Goal: Information Seeking & Learning: Learn about a topic

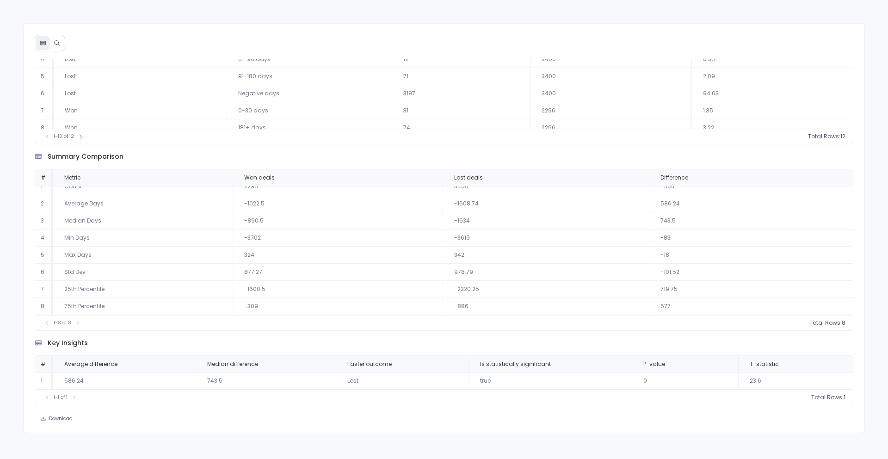
scroll to position [8, 0]
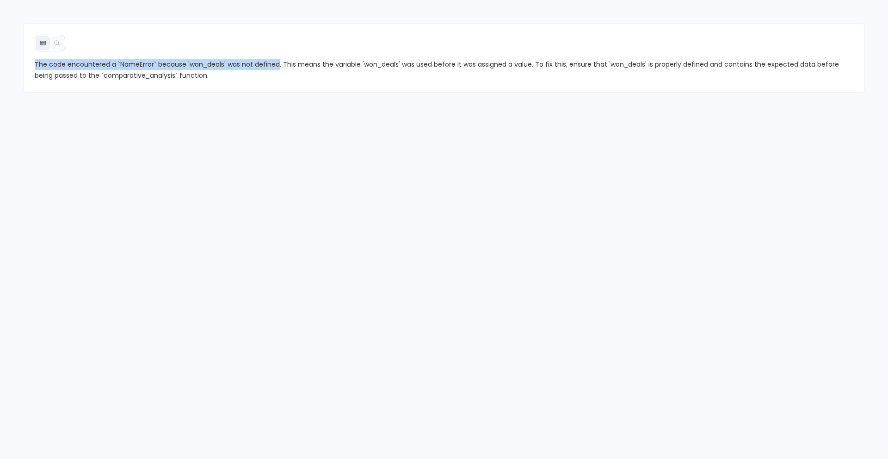
drag, startPoint x: 36, startPoint y: 64, endPoint x: 277, endPoint y: 65, distance: 241.0
click at [277, 65] on span "The code encountered a `NameError` because 'won_deals' was not defined. This me…" at bounding box center [444, 70] width 819 height 22
copy span "The code encountered a `NameError` because 'won_deals' was not defined"
drag, startPoint x: 34, startPoint y: 62, endPoint x: 279, endPoint y: 65, distance: 244.7
click at [279, 65] on span "The code encountered a `NameError` because 'won_deals' was not defined. This me…" at bounding box center [444, 70] width 819 height 22
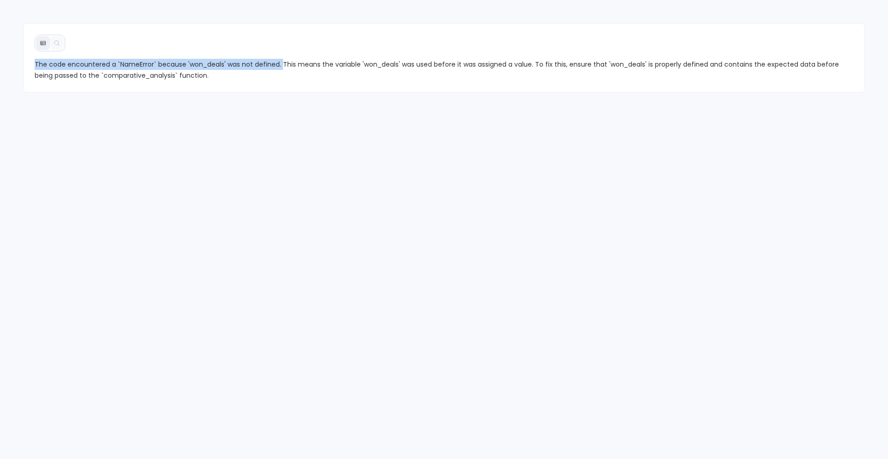
copy span "The code encountered a `NameError` because 'won_deals' was not defined."
drag, startPoint x: 35, startPoint y: 64, endPoint x: 267, endPoint y: 66, distance: 232.2
click at [267, 66] on span "The code failed because it could not find "Won" in the financial statistics. Th…" at bounding box center [444, 70] width 819 height 22
copy span "The code failed because it could not find "Won" in the financial statistics."
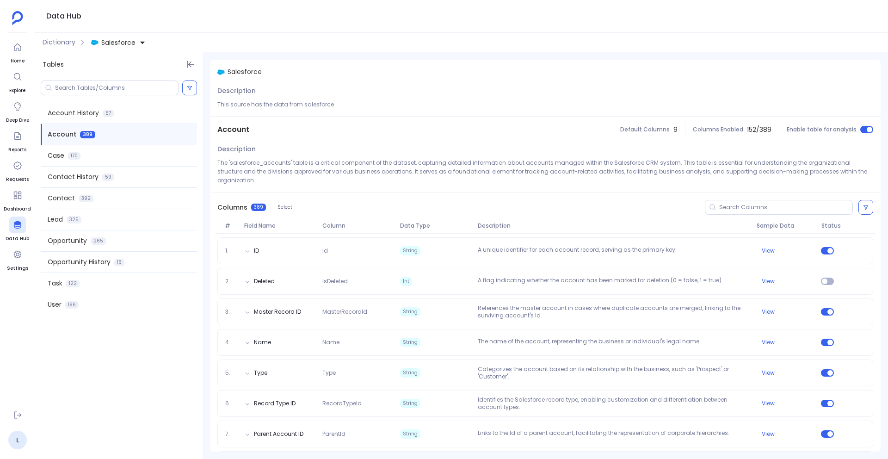
scroll to position [817, 0]
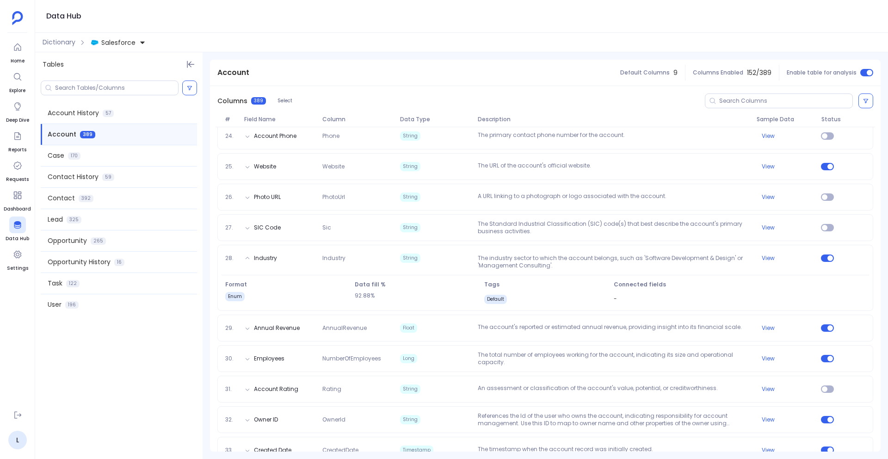
click at [136, 251] on span at bounding box center [119, 251] width 156 height 0
click at [117, 239] on div "Opportunity 265" at bounding box center [119, 240] width 156 height 21
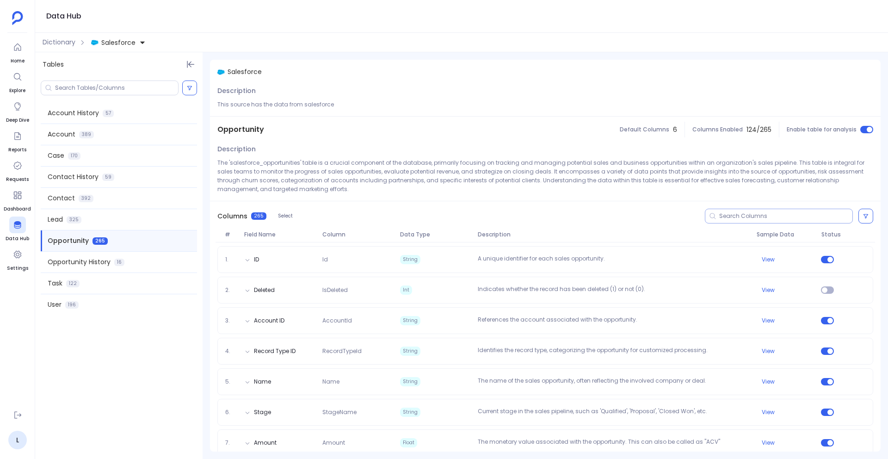
click at [755, 218] on input at bounding box center [785, 215] width 133 height 7
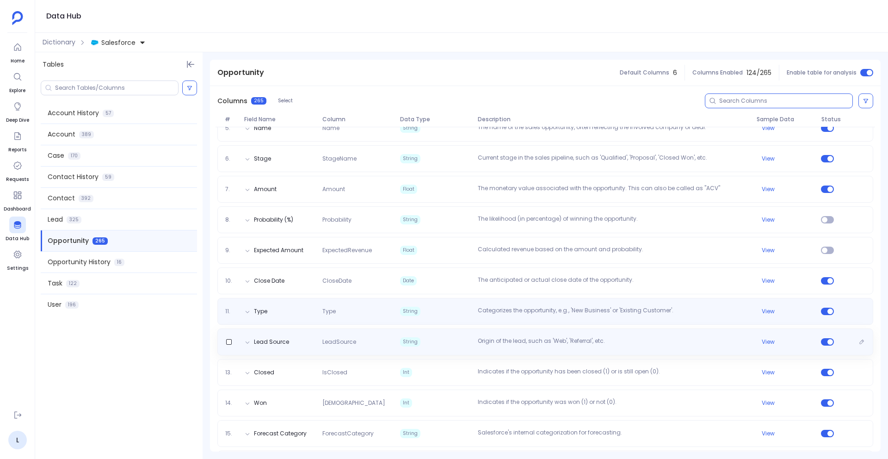
scroll to position [247, 0]
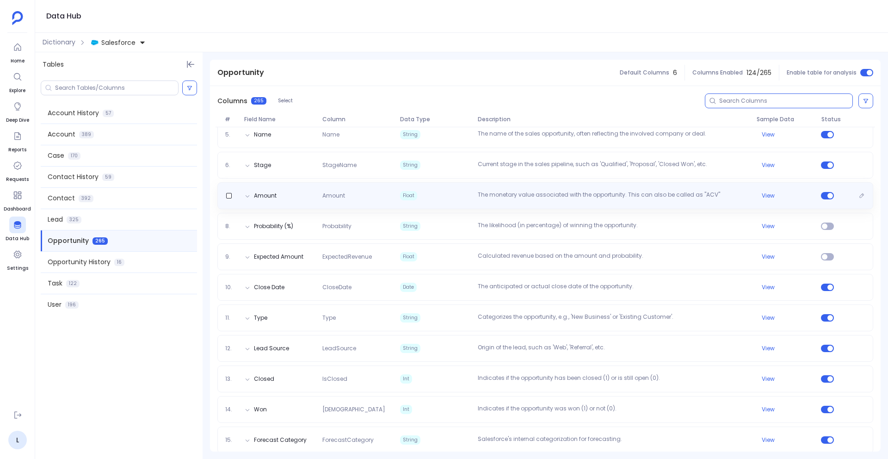
click at [572, 192] on p "The monetary value associated with the opportunity. This can also be called as …" at bounding box center [613, 195] width 278 height 9
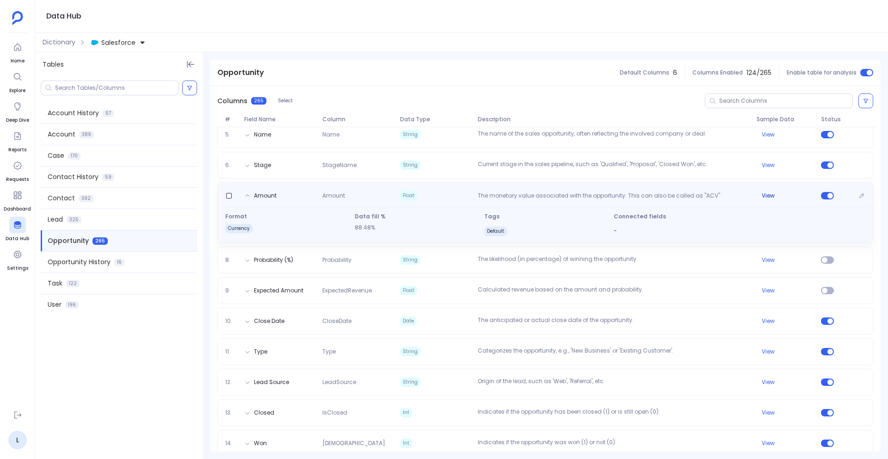
click at [771, 195] on button "View" at bounding box center [768, 195] width 13 height 7
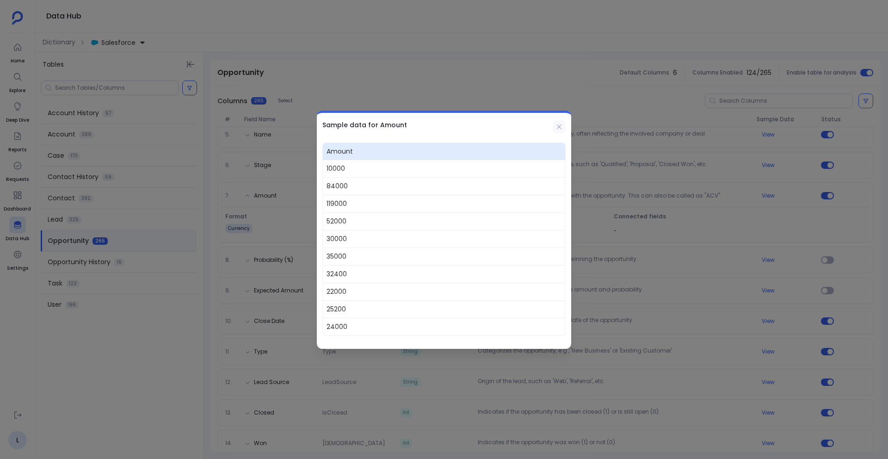
click at [561, 130] on icon at bounding box center [559, 126] width 7 height 7
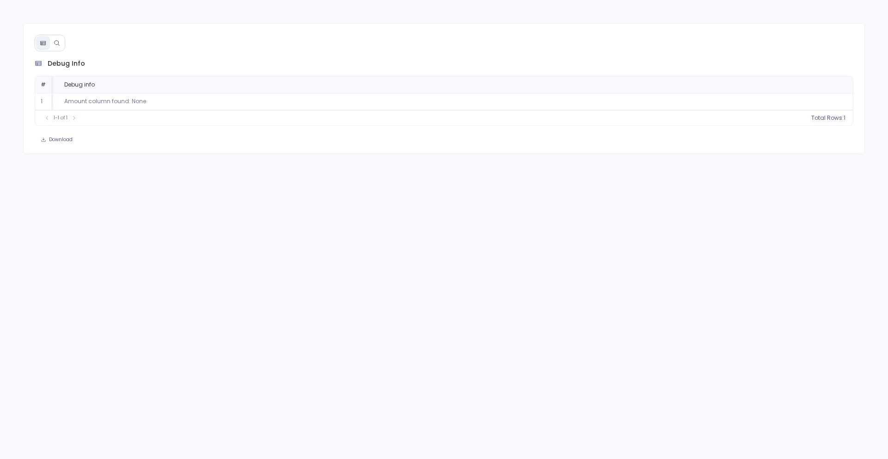
click at [58, 43] on icon at bounding box center [57, 43] width 6 height 6
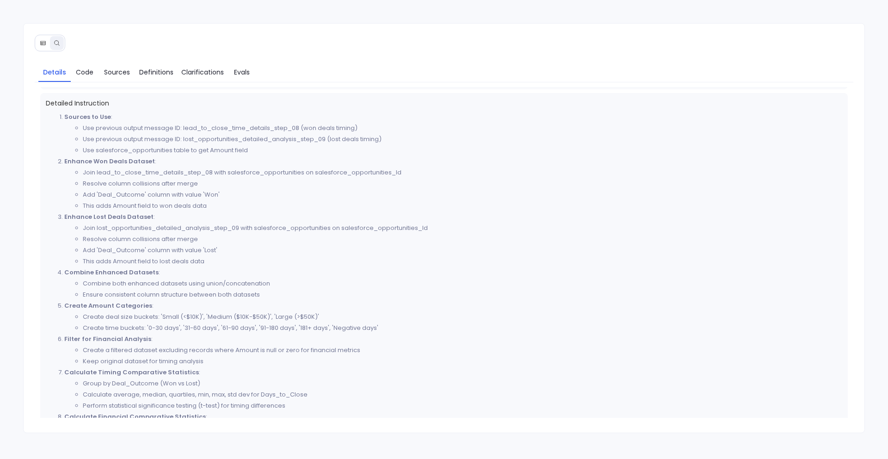
scroll to position [88, 0]
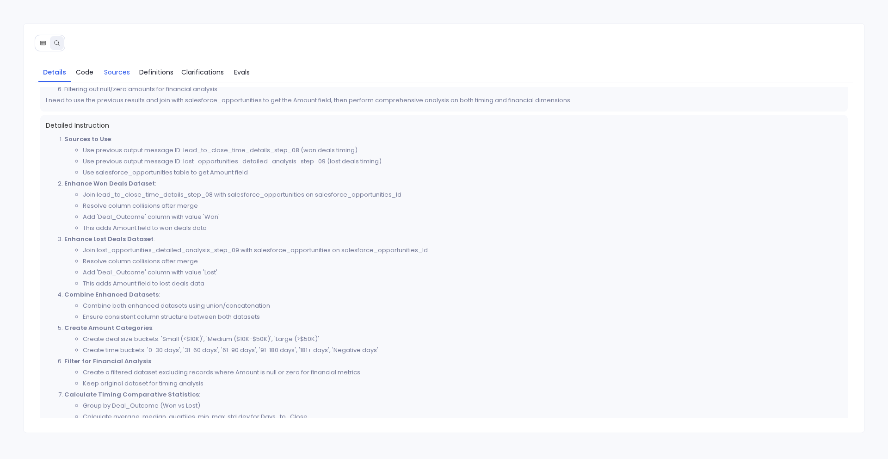
click at [116, 67] on span "Sources" at bounding box center [117, 72] width 26 height 10
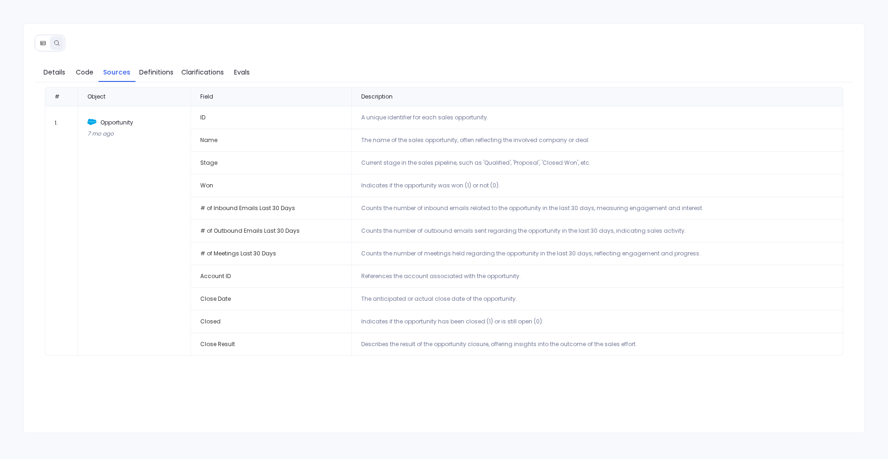
click at [39, 50] on div at bounding box center [50, 43] width 31 height 17
click at [45, 37] on button at bounding box center [43, 43] width 14 height 14
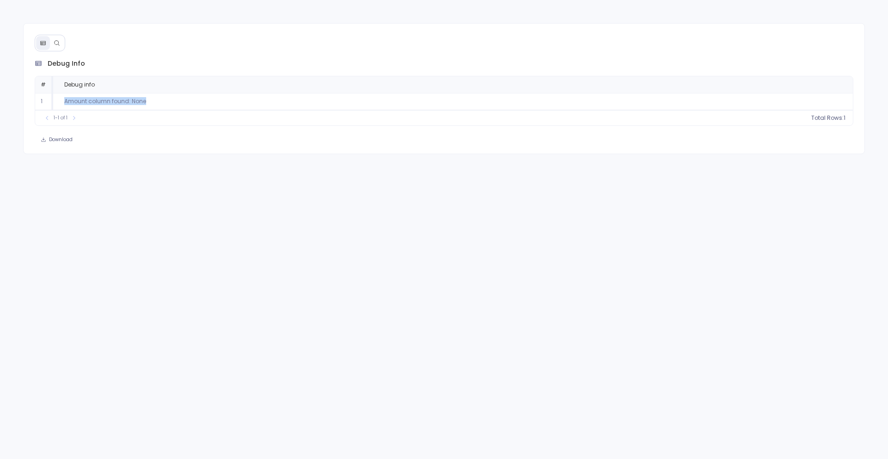
drag, startPoint x: 64, startPoint y: 101, endPoint x: 201, endPoint y: 106, distance: 137.0
click at [201, 106] on td "Amount column found: None" at bounding box center [453, 101] width 800 height 17
copy td "Amount column found: None"
click at [59, 43] on icon at bounding box center [57, 43] width 6 height 6
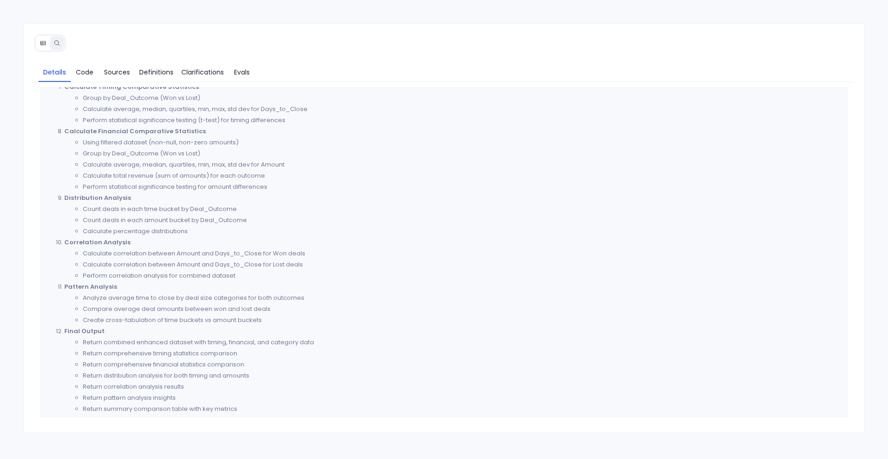
scroll to position [398, 0]
click at [91, 80] on link "Code" at bounding box center [85, 71] width 28 height 19
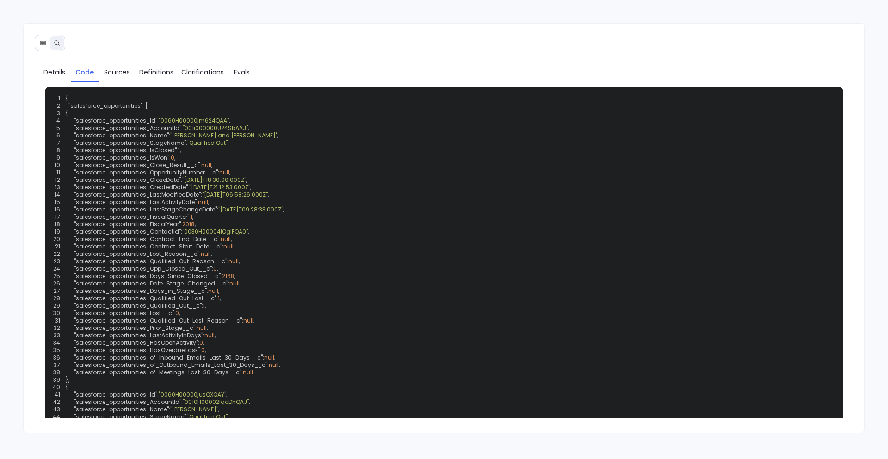
scroll to position [0, 0]
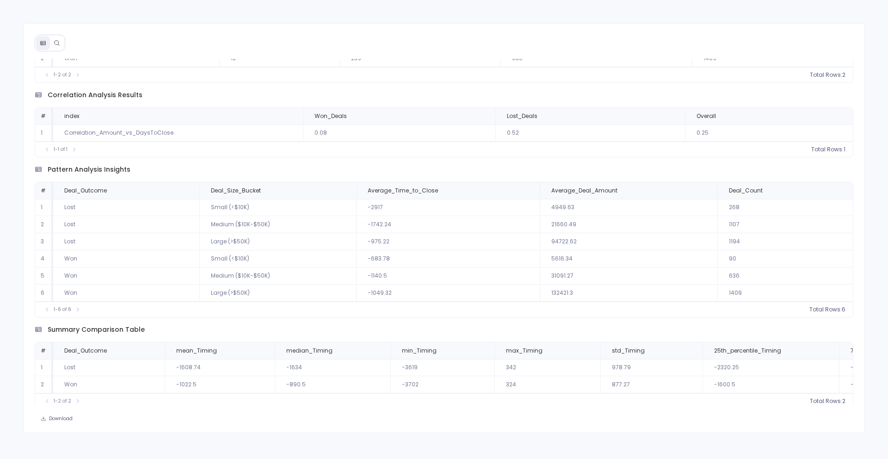
scroll to position [532, 0]
